Goal: Transaction & Acquisition: Purchase product/service

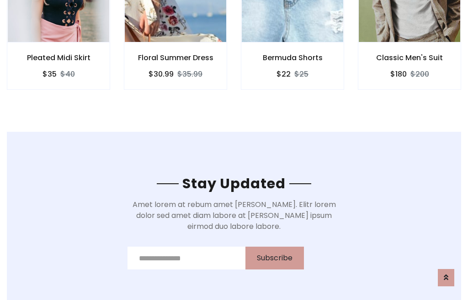
scroll to position [1375, 0]
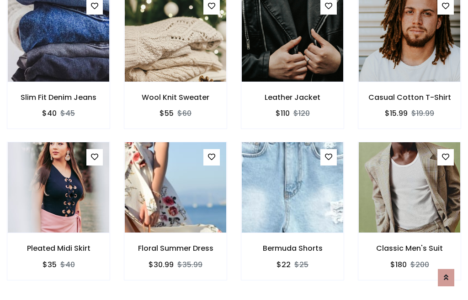
click at [234, 150] on div "Bermuda Shorts $22 $25" at bounding box center [292, 217] width 117 height 151
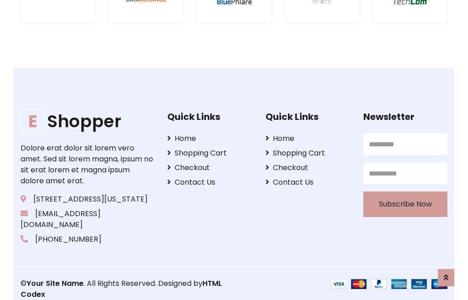
scroll to position [1738, 0]
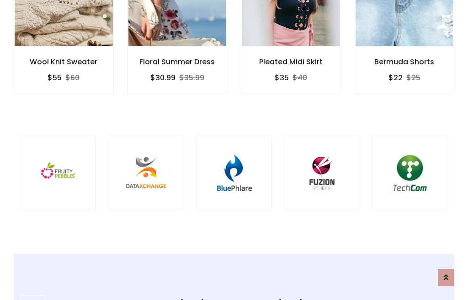
click at [234, 150] on img at bounding box center [234, 173] width 52 height 52
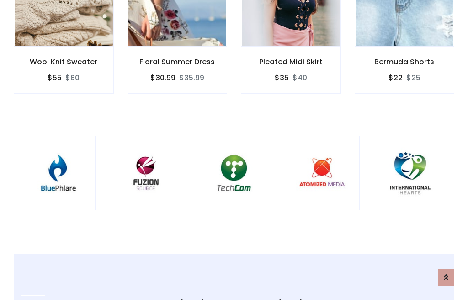
click at [234, 150] on img at bounding box center [234, 173] width 52 height 52
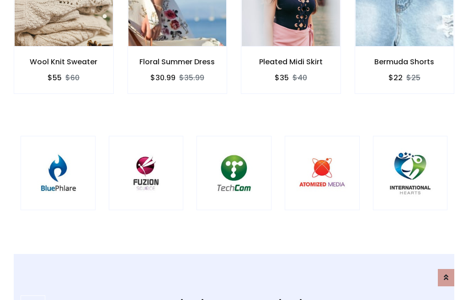
click at [234, 150] on img at bounding box center [234, 173] width 52 height 52
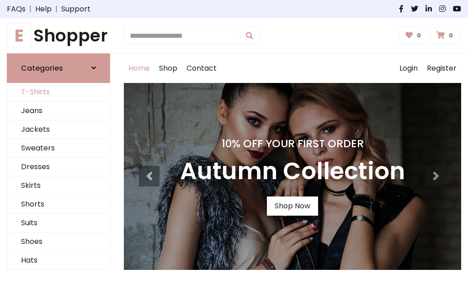
click at [58, 92] on link "T-Shirts" at bounding box center [58, 92] width 102 height 19
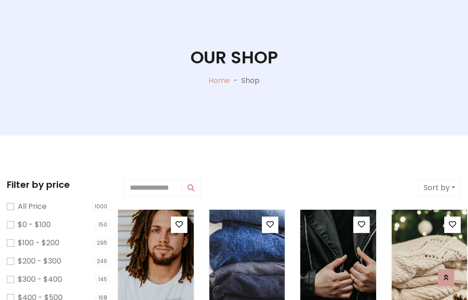
scroll to position [47, 0]
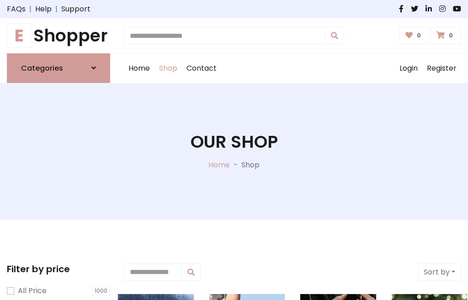
click at [58, 36] on h1 "E Shopper" at bounding box center [58, 36] width 103 height 21
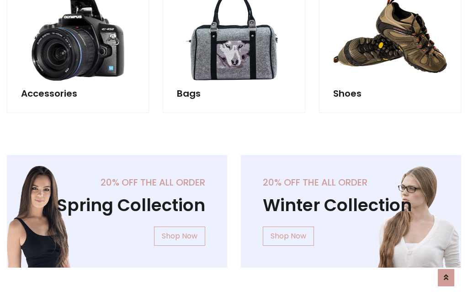
scroll to position [887, 0]
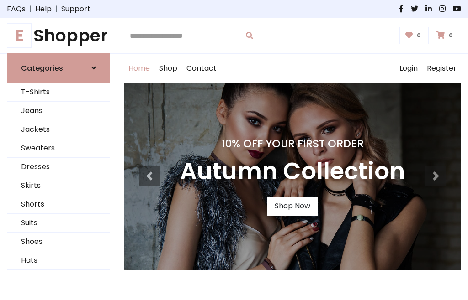
scroll to position [300, 0]
